Goal: Information Seeking & Learning: Learn about a topic

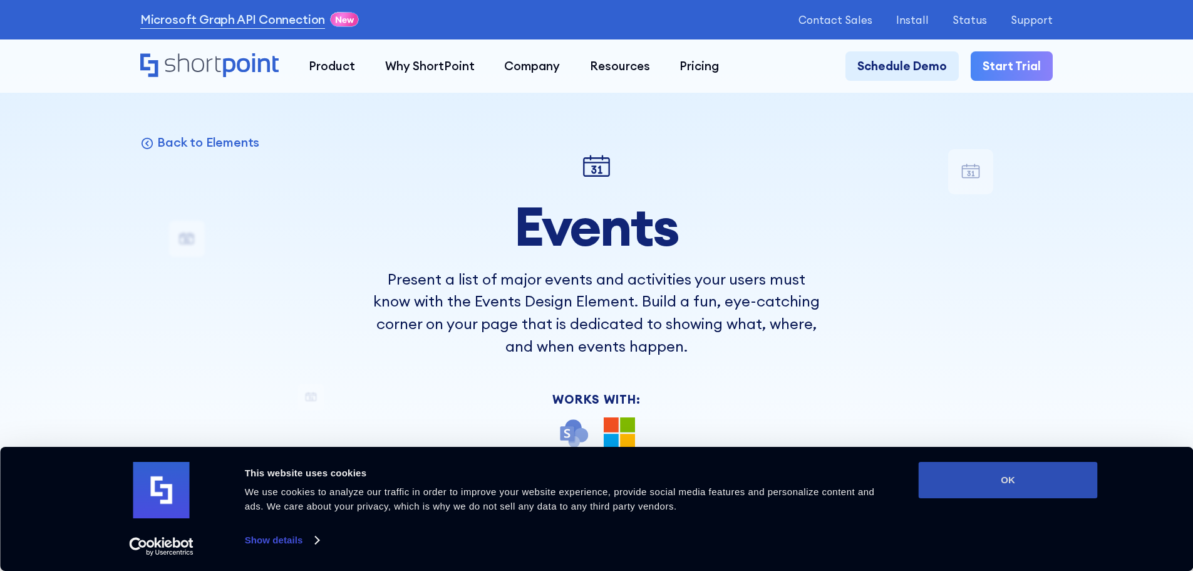
click at [1002, 474] on button "OK" at bounding box center [1008, 480] width 179 height 36
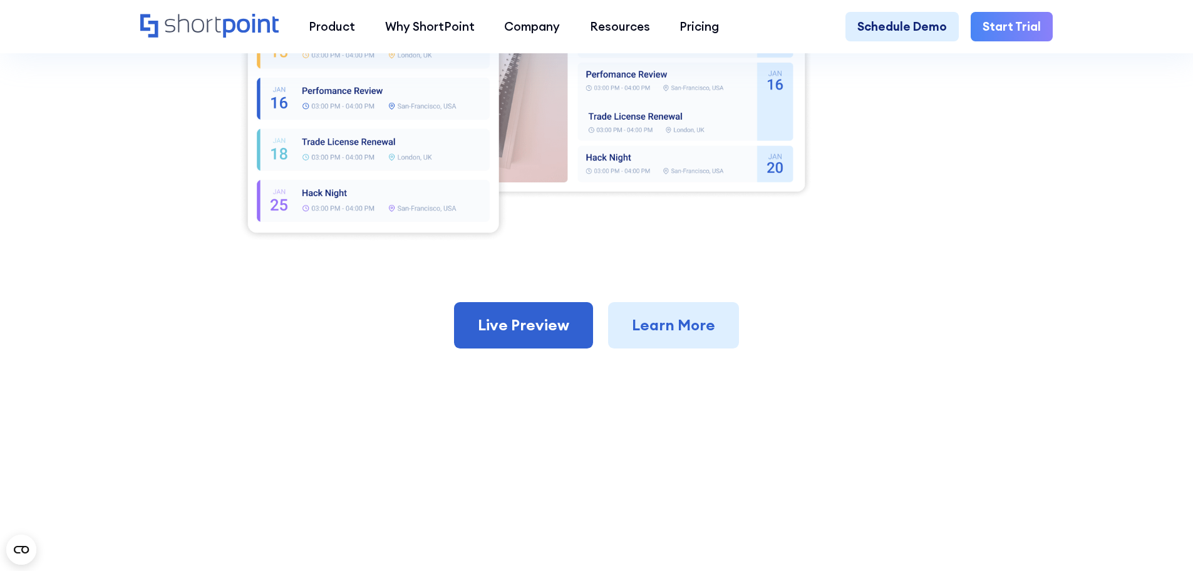
scroll to position [752, 0]
click at [544, 325] on link "Live Preview" at bounding box center [523, 326] width 139 height 46
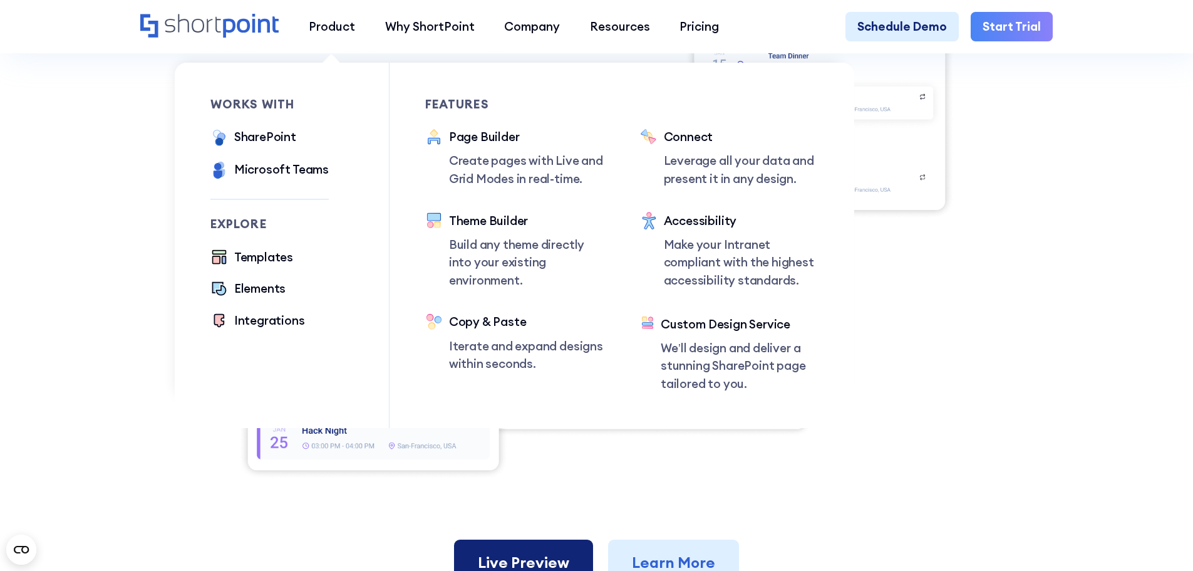
scroll to position [501, 0]
